Goal: Task Accomplishment & Management: Complete application form

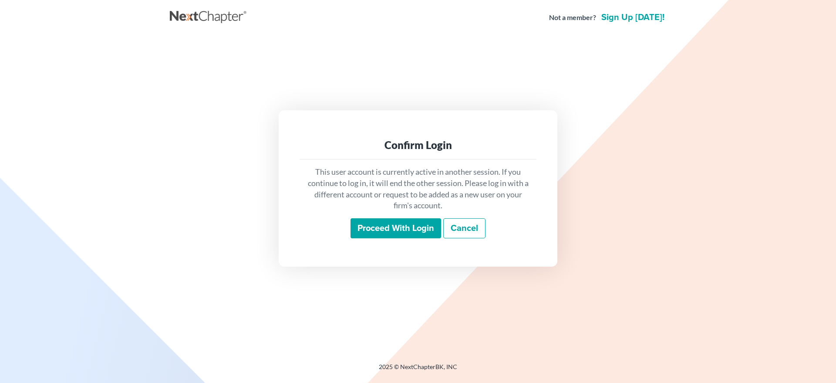
click at [365, 229] on input "Proceed with login" at bounding box center [395, 228] width 91 height 20
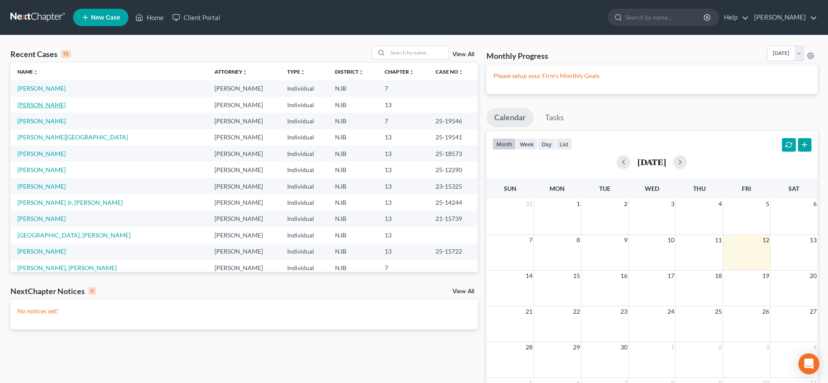
click at [44, 106] on link "[PERSON_NAME]" at bounding box center [41, 104] width 48 height 7
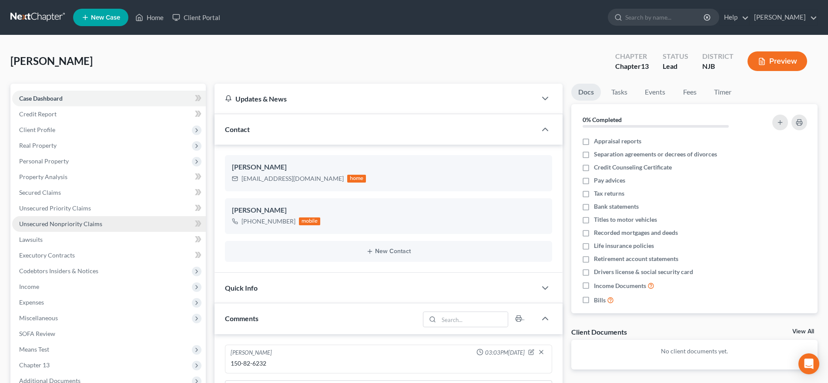
click at [93, 225] on span "Unsecured Nonpriority Claims" at bounding box center [60, 223] width 83 height 7
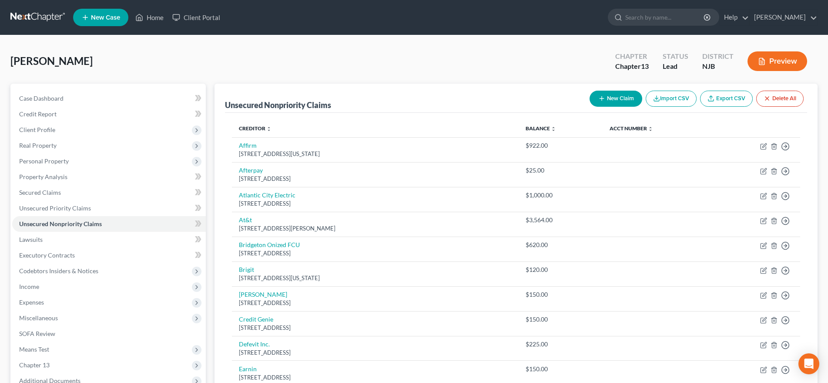
click at [606, 101] on button "New Claim" at bounding box center [616, 99] width 53 height 16
select select "0"
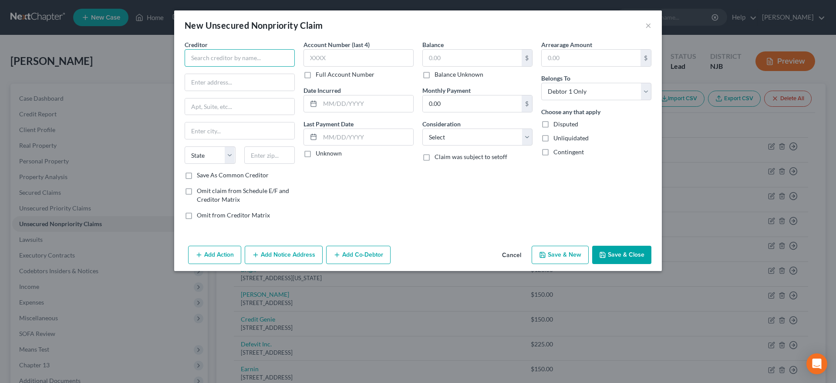
click at [223, 57] on input "text" at bounding box center [240, 57] width 110 height 17
type input "VW Credit, Inc"
type input "PO Box 7572"
type input "60048"
click at [377, 218] on div "Account Number (last 4) Full Account Number Date Incurred Last Payment Date Unk…" at bounding box center [358, 133] width 119 height 186
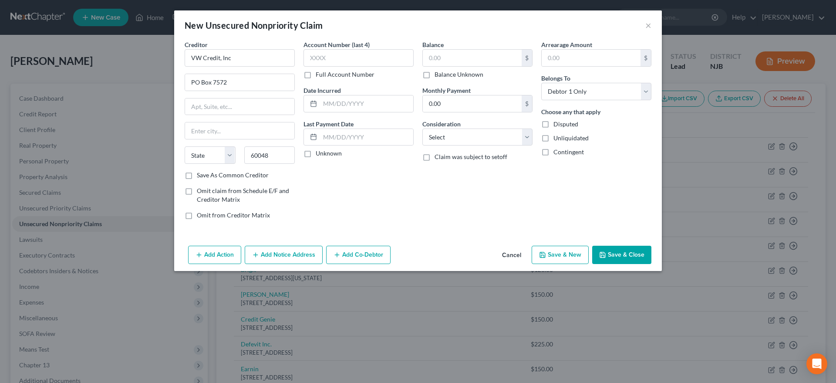
type input "Libertyville"
select select "14"
click at [452, 59] on input "text" at bounding box center [472, 58] width 99 height 17
type input "15,960.00"
click at [422, 128] on select "Select Cable / Satellite Services Collection Agency Credit Card Debt Debt Couns…" at bounding box center [477, 136] width 110 height 17
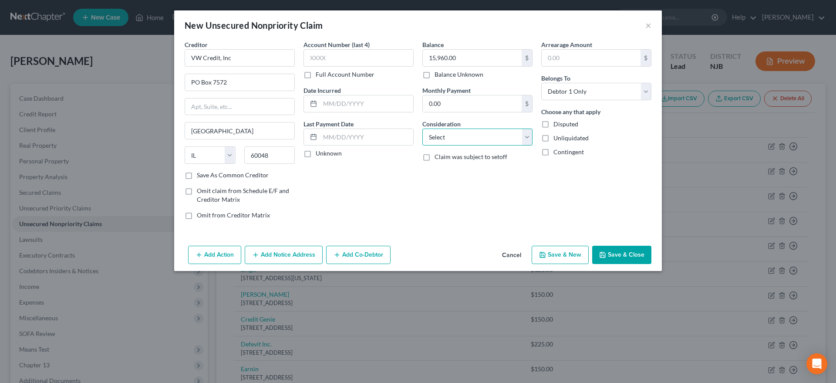
select select "14"
click option "Other" at bounding box center [0, 0] width 0 height 0
click at [458, 166] on input "text" at bounding box center [477, 170] width 109 height 17
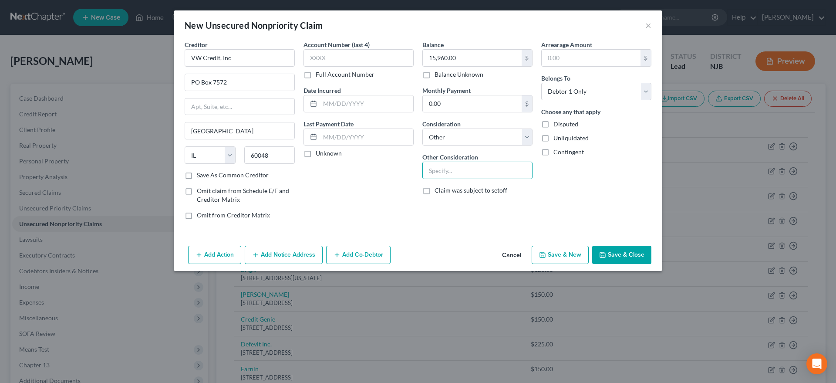
click at [565, 255] on button "Save & New" at bounding box center [560, 255] width 57 height 18
select select "0"
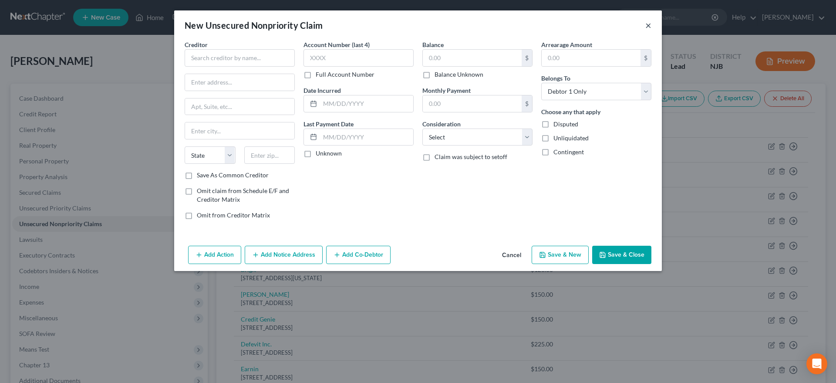
click at [648, 29] on button "×" at bounding box center [648, 25] width 6 height 10
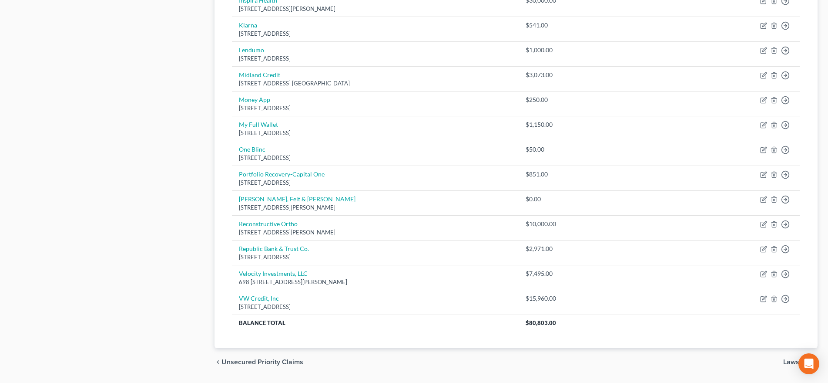
scroll to position [518, 0]
